Goal: Task Accomplishment & Management: Manage account settings

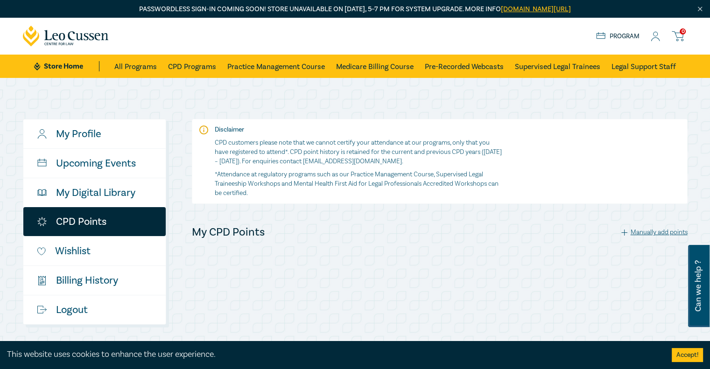
click at [658, 39] on icon at bounding box center [655, 37] width 9 height 10
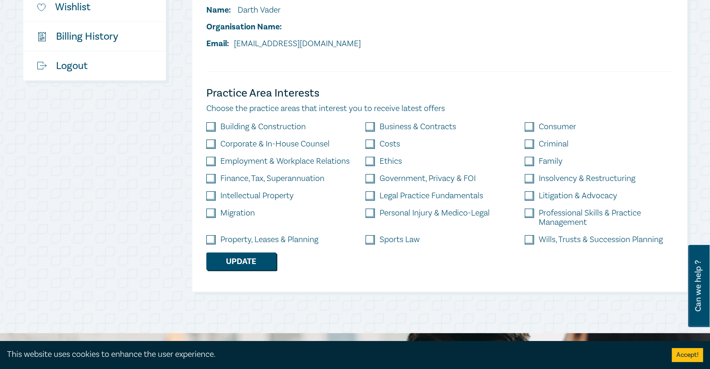
scroll to position [280, 0]
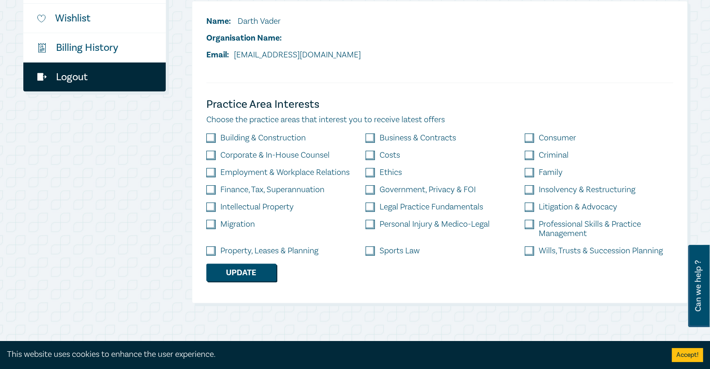
click at [82, 78] on link "Logout" at bounding box center [94, 77] width 142 height 29
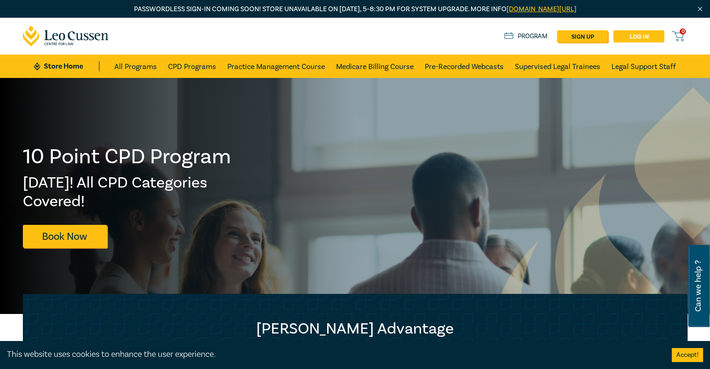
click at [632, 34] on link "Log in" at bounding box center [639, 36] width 51 height 12
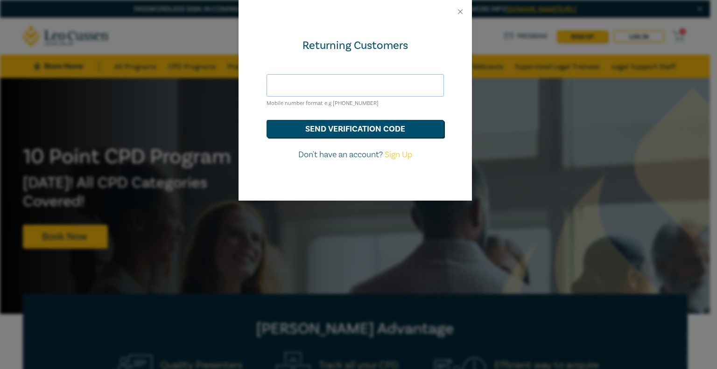
click at [327, 89] on input "text" at bounding box center [356, 85] width 178 height 22
paste input "cmorisetty+finalprodtest@gmail.com"
type input "cmorisetty+finalprodtest@gmail.com"
click at [354, 127] on button "send verification code" at bounding box center [356, 129] width 178 height 18
